Goal: Information Seeking & Learning: Learn about a topic

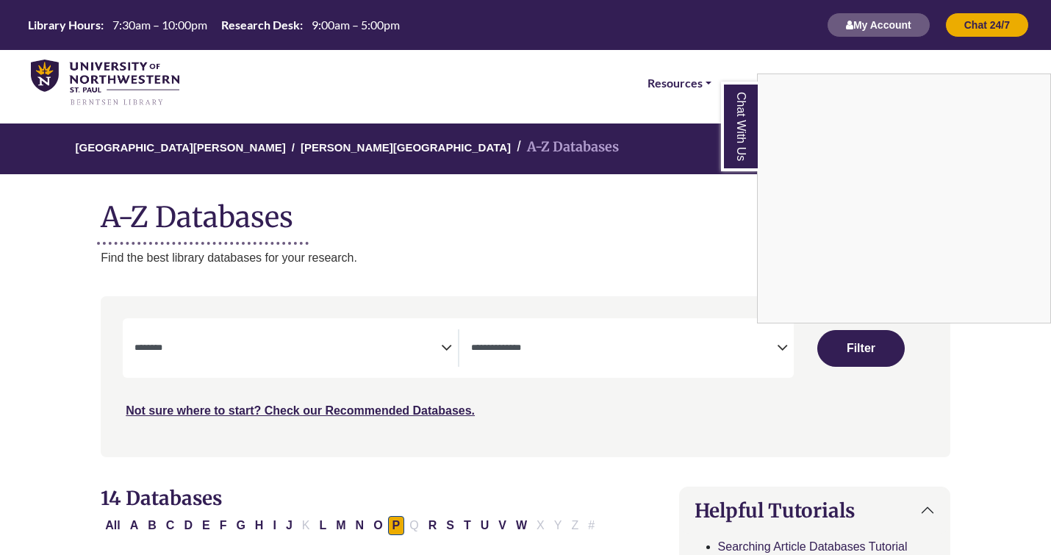
select select "Database Subject Filter"
select select "Database Types Filter"
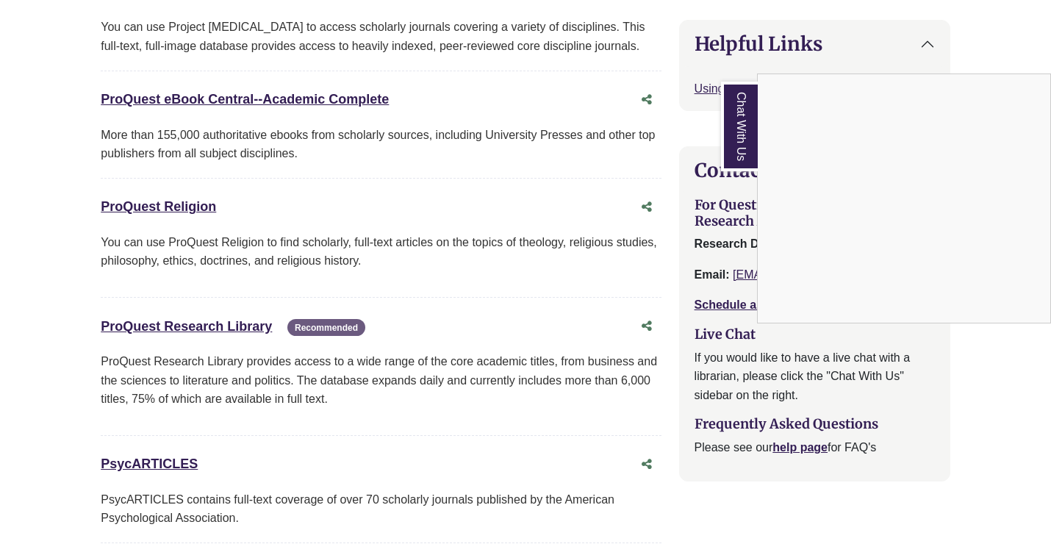
scroll to position [1472, 0]
click at [222, 331] on div "Chat With Us" at bounding box center [525, 277] width 1051 height 555
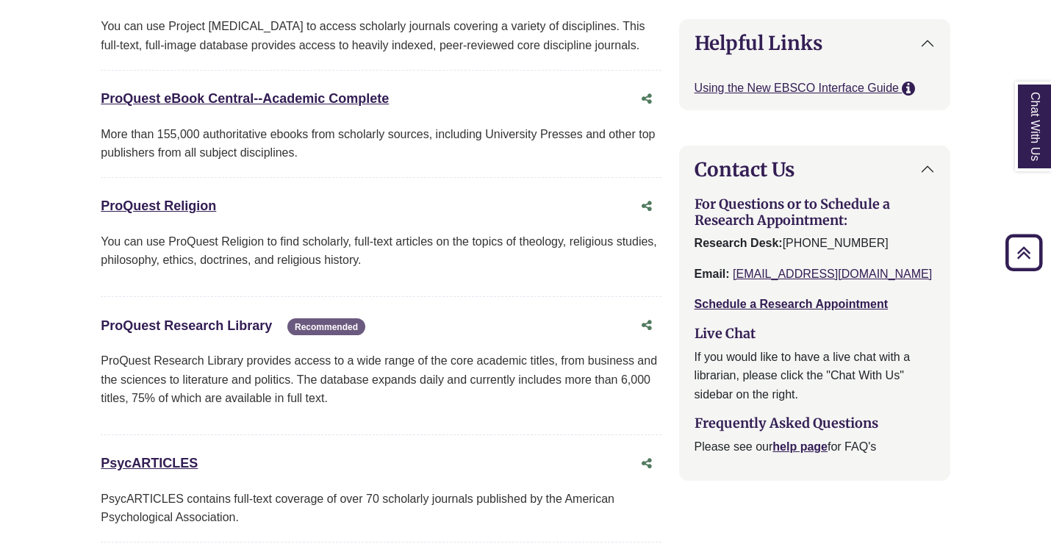
click at [236, 324] on link "ProQuest Research Library This link opens in a new window" at bounding box center [186, 325] width 171 height 15
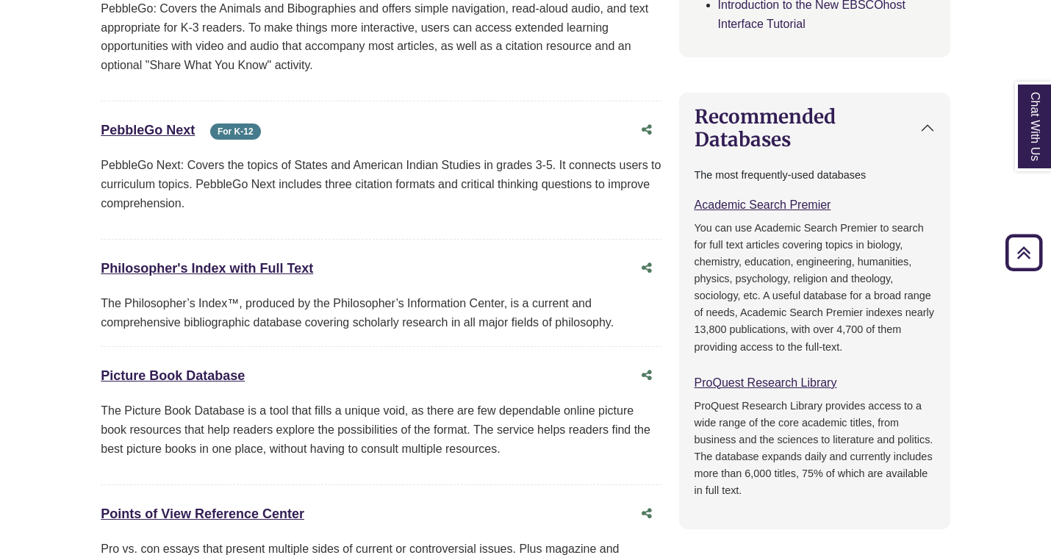
scroll to position [0, 0]
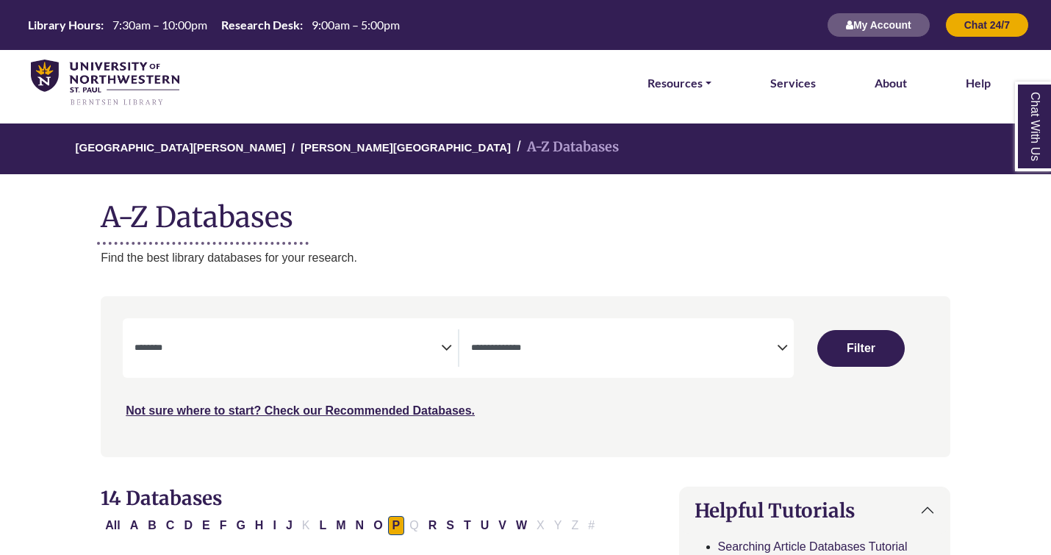
click at [146, 95] on img at bounding box center [105, 83] width 148 height 47
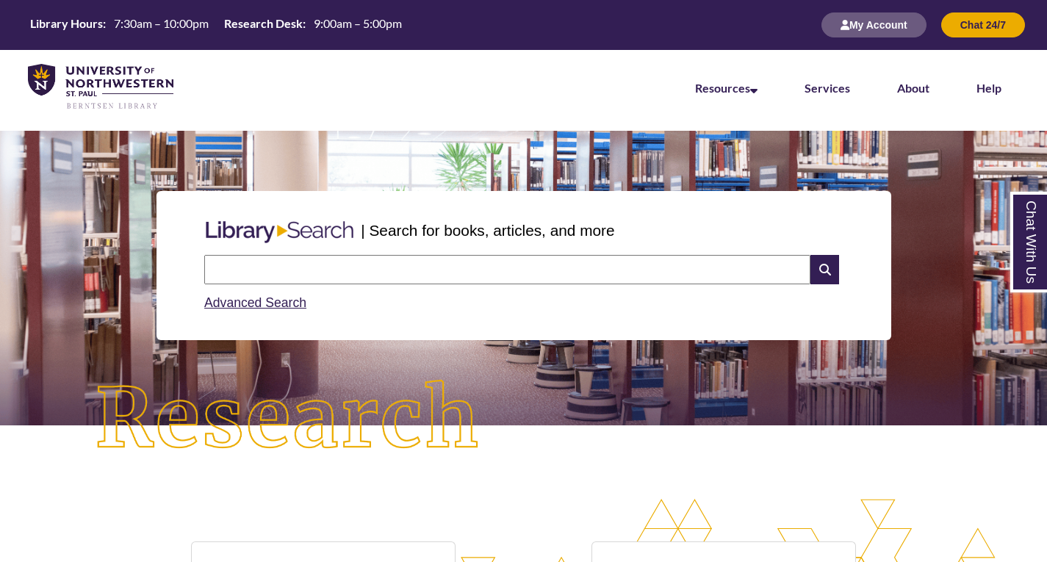
click at [548, 276] on input "text" at bounding box center [507, 269] width 606 height 29
type input "**********"
